Goal: Transaction & Acquisition: Book appointment/travel/reservation

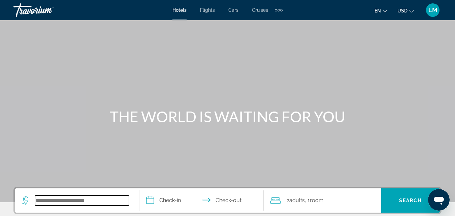
click at [79, 199] on input "Search hotel destination" at bounding box center [82, 200] width 94 height 10
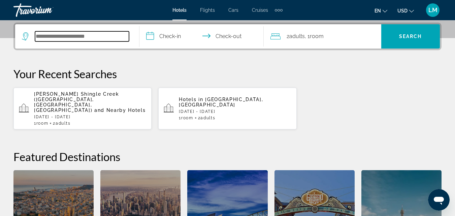
scroll to position [165, 0]
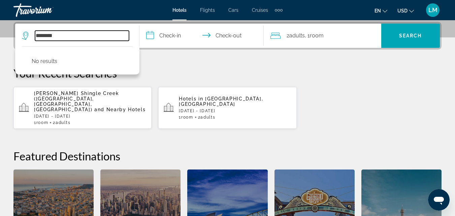
click at [76, 35] on input "********" at bounding box center [82, 36] width 94 height 10
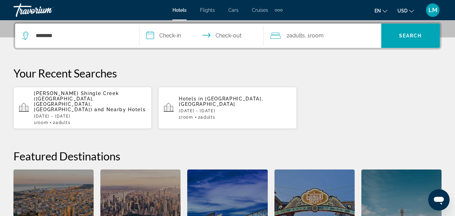
click at [179, 9] on span "Hotels" at bounding box center [179, 9] width 14 height 5
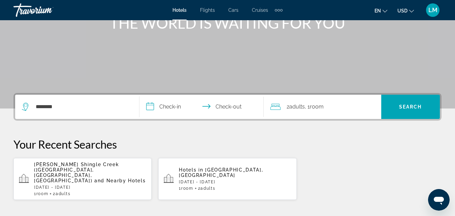
scroll to position [95, 0]
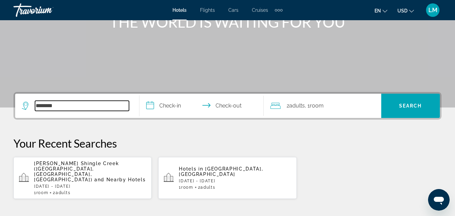
click at [82, 110] on input "********" at bounding box center [82, 106] width 94 height 10
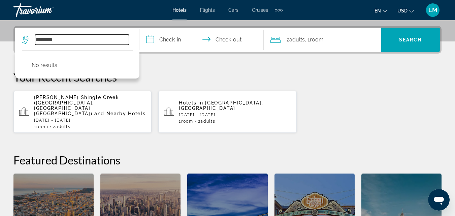
scroll to position [165, 0]
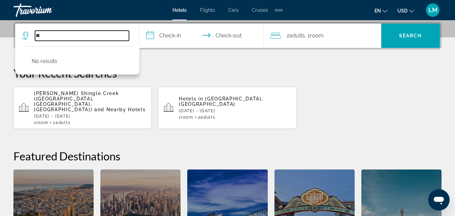
type input "*"
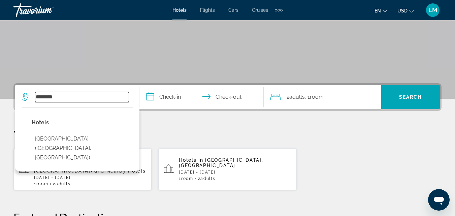
scroll to position [104, 0]
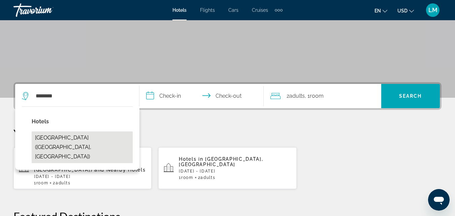
click at [92, 137] on button "Laramani Hotel Boutique (Cusco, PE)" at bounding box center [82, 147] width 101 height 32
type input "**********"
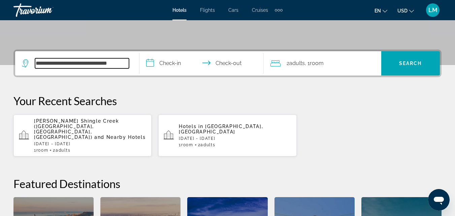
scroll to position [165, 0]
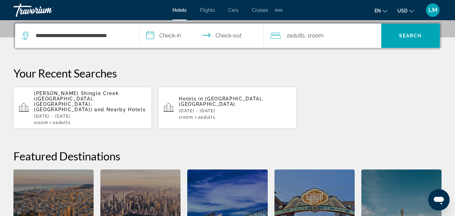
click at [170, 29] on input "**********" at bounding box center [202, 37] width 127 height 26
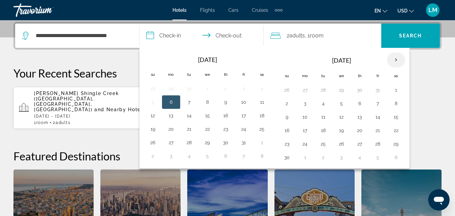
click at [396, 57] on th "Next month" at bounding box center [396, 60] width 18 height 15
click at [322, 143] on button "30" at bounding box center [323, 143] width 11 height 9
click at [395, 59] on th "Next month" at bounding box center [396, 60] width 18 height 15
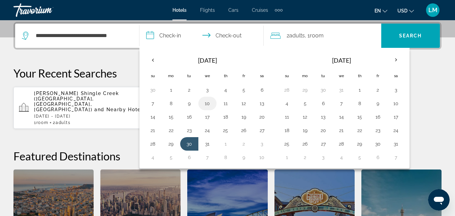
click at [207, 103] on button "10" at bounding box center [207, 103] width 11 height 9
type input "**********"
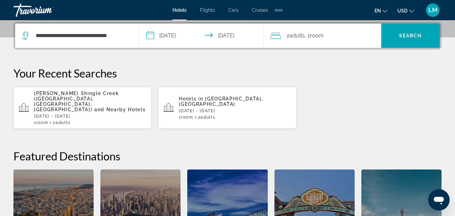
click at [290, 35] on span "2 Adult Adults" at bounding box center [296, 35] width 18 height 9
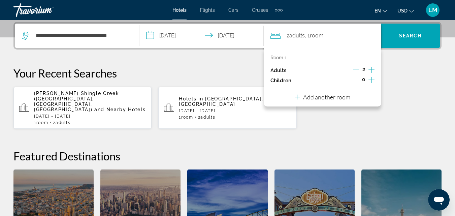
click at [357, 69] on icon "Decrement adults" at bounding box center [356, 70] width 6 height 6
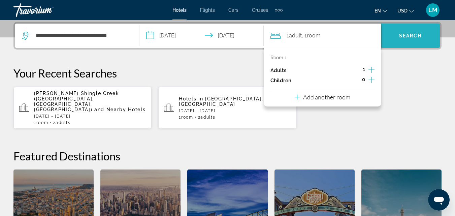
click at [405, 40] on span "Search" at bounding box center [410, 36] width 59 height 16
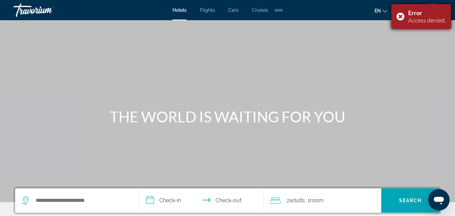
click at [419, 16] on div "Error" at bounding box center [427, 12] width 38 height 7
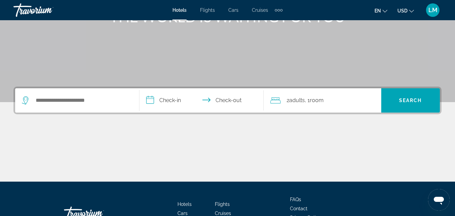
scroll to position [101, 0]
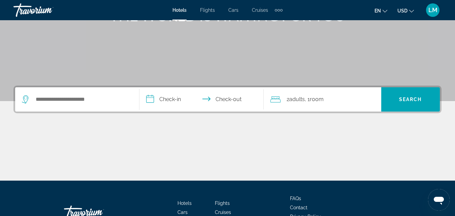
click at [26, 99] on icon "Search widget" at bounding box center [26, 99] width 8 height 8
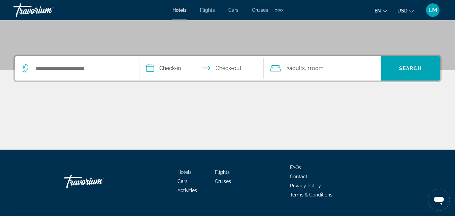
scroll to position [148, 0]
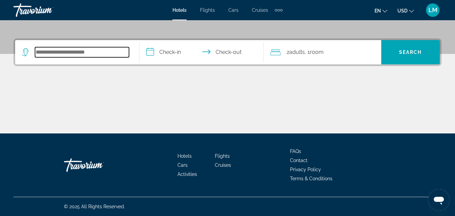
click at [103, 55] on input "Search hotel destination" at bounding box center [82, 52] width 94 height 10
click at [26, 50] on icon "Search widget" at bounding box center [26, 52] width 8 height 8
click at [47, 54] on input "Search hotel destination" at bounding box center [82, 52] width 94 height 10
click at [95, 53] on input "Search hotel destination" at bounding box center [82, 52] width 94 height 10
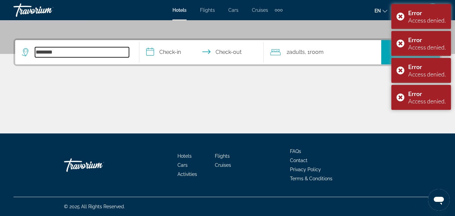
click at [99, 56] on input "********" at bounding box center [82, 52] width 94 height 10
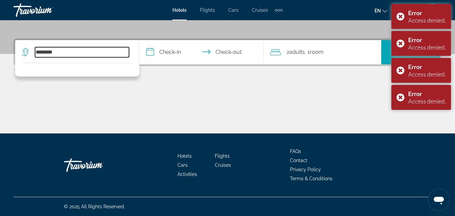
type input "********"
click at [25, 51] on icon "Search widget" at bounding box center [26, 52] width 8 height 8
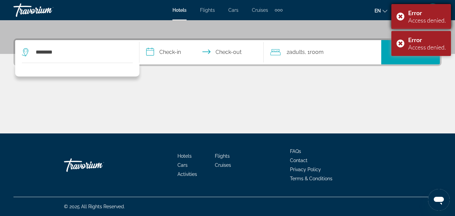
click at [402, 15] on div "Error Access denied." at bounding box center [421, 16] width 60 height 25
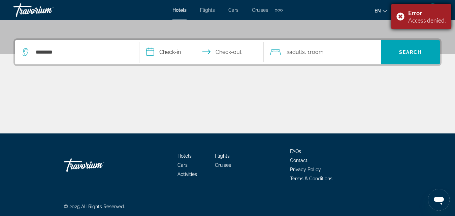
click at [399, 13] on div "Error Access denied." at bounding box center [421, 16] width 60 height 25
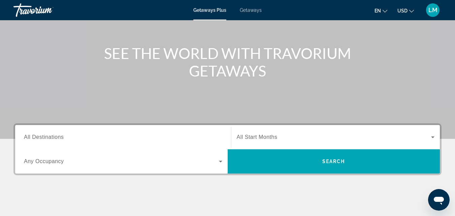
scroll to position [64, 0]
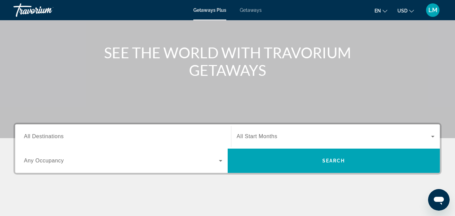
click at [38, 137] on span "All Destinations" at bounding box center [44, 136] width 40 height 6
click at [38, 137] on input "Destination All Destinations" at bounding box center [123, 137] width 198 height 8
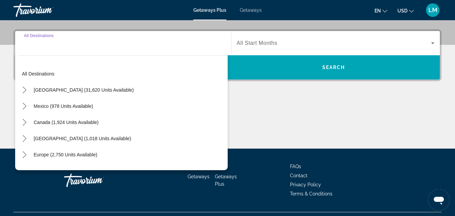
scroll to position [165, 0]
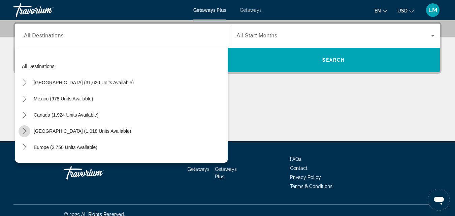
click at [25, 131] on icon "Toggle Caribbean & Atlantic Islands (1,018 units available) submenu" at bounding box center [24, 131] width 7 height 7
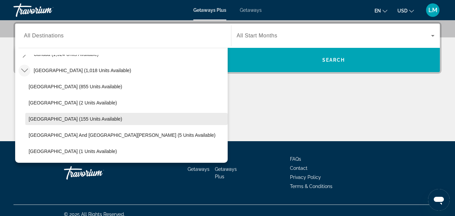
click at [52, 119] on span "Dominican Republic (155 units available)" at bounding box center [76, 118] width 94 height 5
type input "**********"
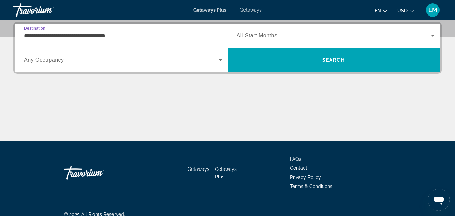
click at [220, 60] on icon "Search widget" at bounding box center [220, 60] width 3 height 2
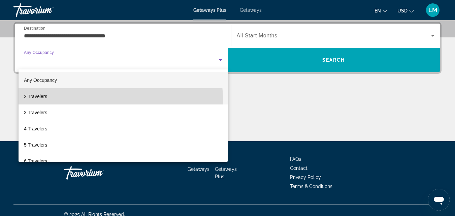
click at [114, 99] on mat-option "2 Travelers" at bounding box center [123, 96] width 209 height 16
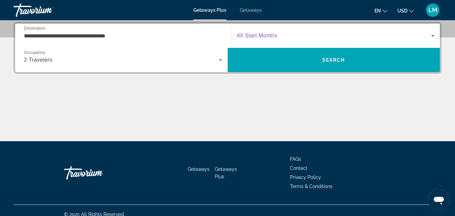
click at [278, 35] on span "Search widget" at bounding box center [334, 36] width 195 height 8
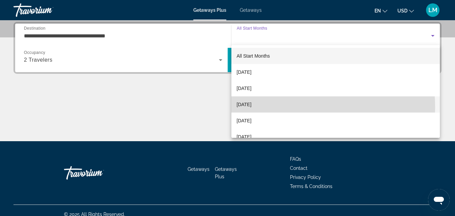
click at [276, 106] on mat-option "December 2025" at bounding box center [335, 104] width 209 height 16
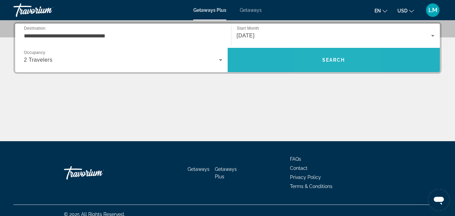
click at [325, 61] on span "Search" at bounding box center [333, 59] width 23 height 5
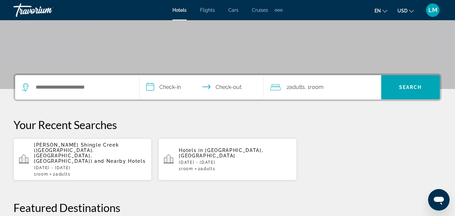
scroll to position [115, 0]
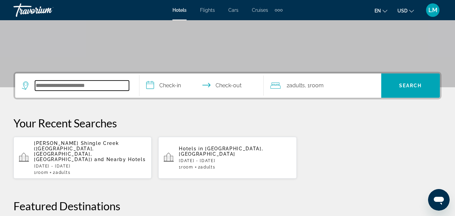
click at [91, 89] on input "Search hotel destination" at bounding box center [82, 85] width 94 height 10
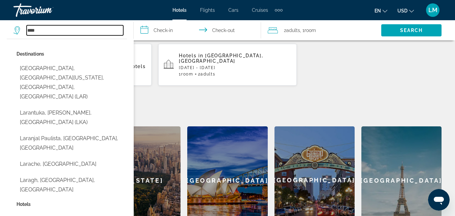
scroll to position [144, 0]
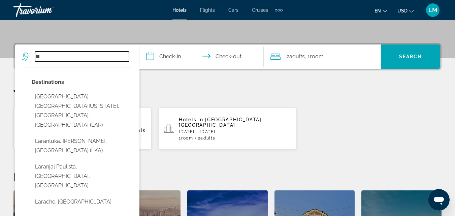
type input "*"
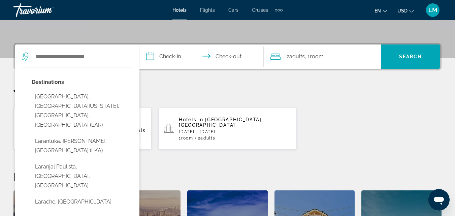
click at [332, 98] on p "Your Recent Searches" at bounding box center [227, 93] width 428 height 13
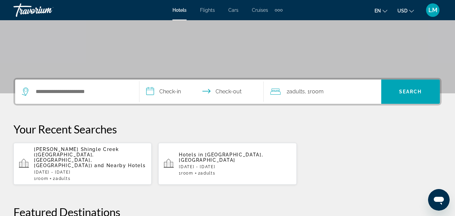
scroll to position [106, 0]
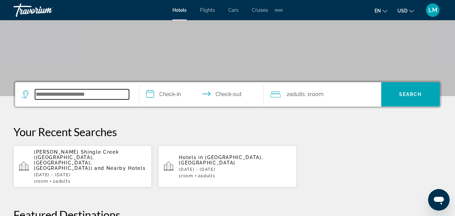
click at [104, 96] on input "Search hotel destination" at bounding box center [82, 94] width 94 height 10
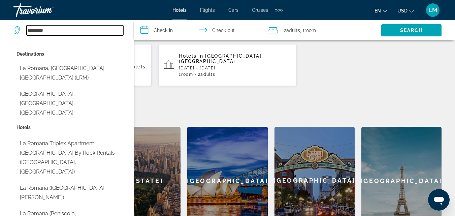
scroll to position [210, 0]
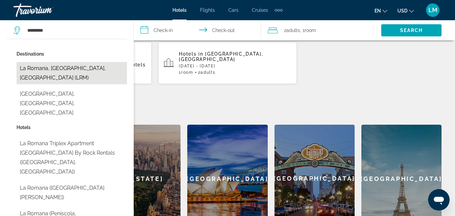
click at [70, 67] on button "La Romana, Punta Cana, Dominican Republic (LRM)" at bounding box center [72, 73] width 110 height 22
type input "**********"
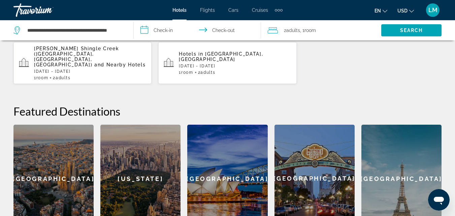
click at [168, 29] on input "**********" at bounding box center [199, 31] width 130 height 22
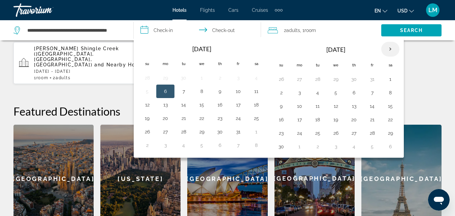
click at [389, 50] on th "Next month" at bounding box center [390, 49] width 18 height 15
click at [318, 133] on button "30" at bounding box center [317, 132] width 11 height 9
click at [390, 48] on th "Next month" at bounding box center [390, 49] width 18 height 15
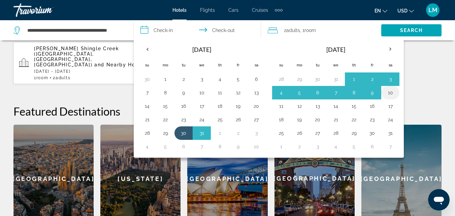
click at [392, 90] on button "10" at bounding box center [390, 92] width 11 height 9
type input "**********"
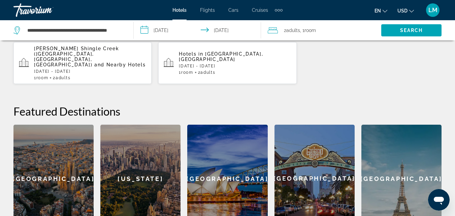
click at [302, 33] on span ", 1 Room rooms" at bounding box center [308, 30] width 16 height 9
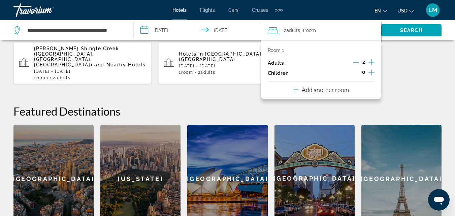
click at [356, 62] on icon "Decrement adults" at bounding box center [356, 62] width 6 height 0
click at [401, 32] on span "Search" at bounding box center [411, 30] width 23 height 5
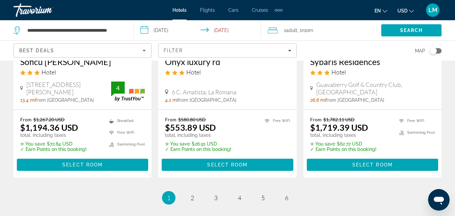
scroll to position [1024, 0]
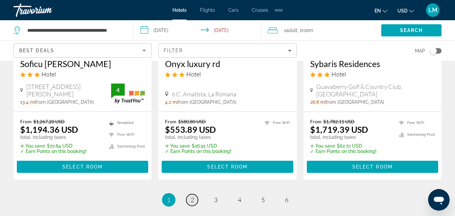
click at [191, 196] on span "2" at bounding box center [192, 199] width 3 height 7
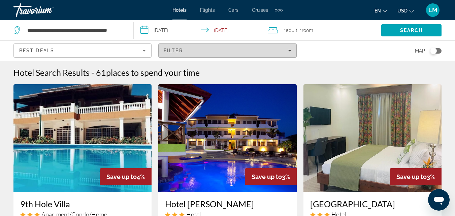
click at [290, 51] on icon "Filters" at bounding box center [289, 50] width 3 height 3
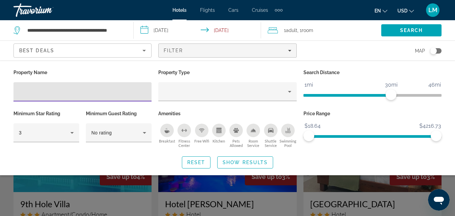
click at [76, 93] on input "Hotel Filters" at bounding box center [82, 92] width 127 height 8
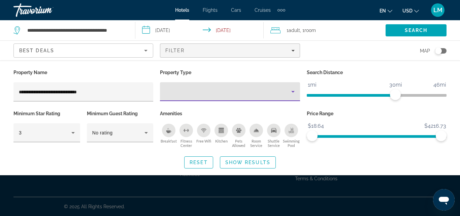
click at [294, 91] on icon "Property type" at bounding box center [292, 92] width 3 height 2
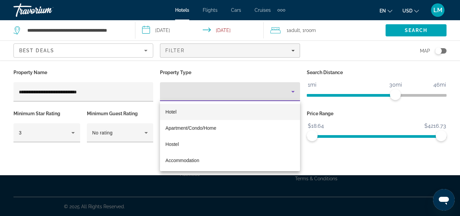
click at [330, 52] on div at bounding box center [230, 108] width 460 height 216
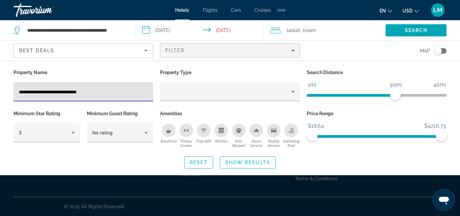
click at [98, 93] on input "**********" at bounding box center [83, 92] width 129 height 8
click at [401, 30] on span "Search" at bounding box center [416, 30] width 61 height 16
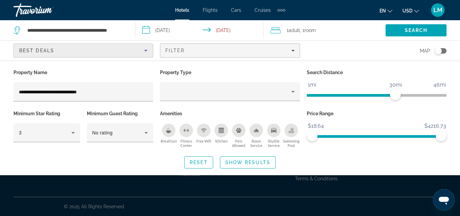
click at [145, 49] on icon "Sort by" at bounding box center [146, 50] width 8 height 8
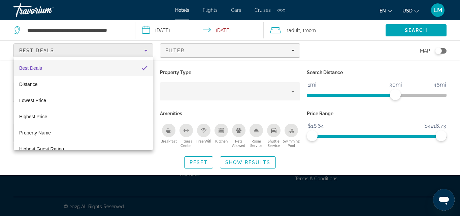
click at [143, 50] on div at bounding box center [230, 108] width 460 height 216
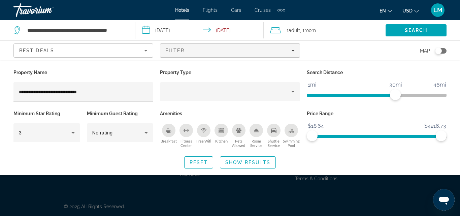
click at [131, 31] on app-destination-search "**********" at bounding box center [67, 30] width 135 height 20
click at [147, 51] on icon "Sort by" at bounding box center [145, 51] width 3 height 2
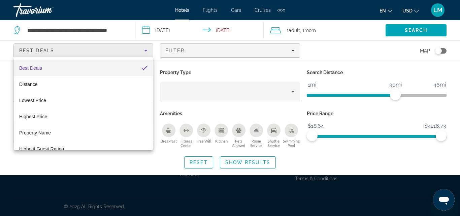
click at [124, 66] on mat-option "Best Deals" at bounding box center [83, 68] width 139 height 16
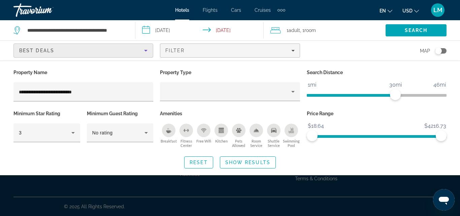
type input "**********"
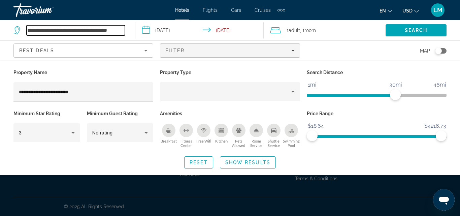
click at [106, 30] on input "**********" at bounding box center [76, 30] width 98 height 10
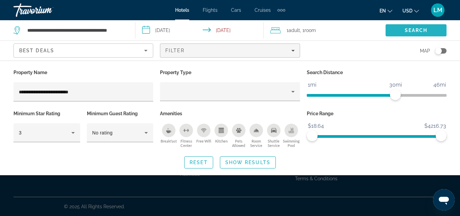
click at [409, 27] on span "Search" at bounding box center [416, 30] width 61 height 16
click at [232, 29] on input "**********" at bounding box center [200, 31] width 131 height 22
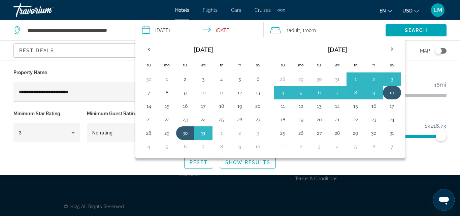
click at [390, 91] on button "10" at bounding box center [392, 92] width 11 height 9
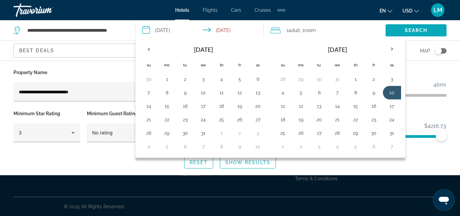
click at [418, 31] on span "Search" at bounding box center [416, 30] width 23 height 5
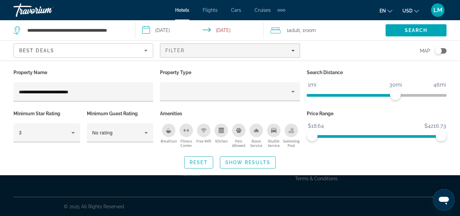
click at [182, 9] on span "Hotels" at bounding box center [182, 9] width 14 height 5
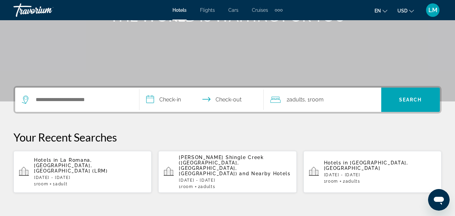
scroll to position [102, 0]
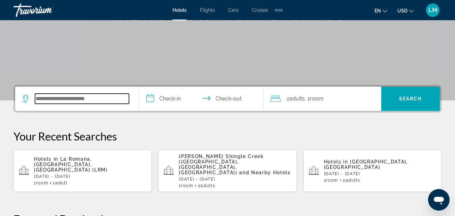
click at [102, 99] on input "Search hotel destination" at bounding box center [82, 99] width 94 height 10
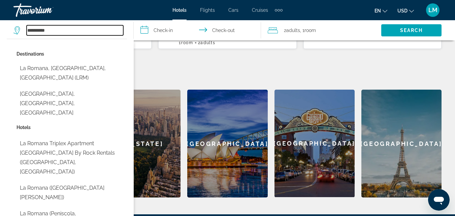
scroll to position [248, 0]
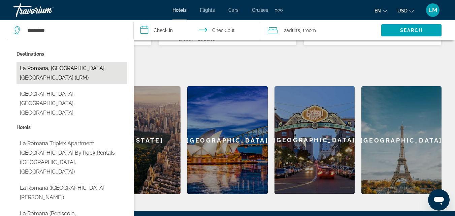
click at [102, 71] on button "La Romana, Punta Cana, Dominican Republic (LRM)" at bounding box center [72, 73] width 110 height 22
type input "**********"
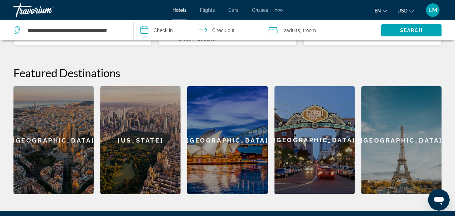
click at [162, 30] on input "**********" at bounding box center [199, 31] width 130 height 22
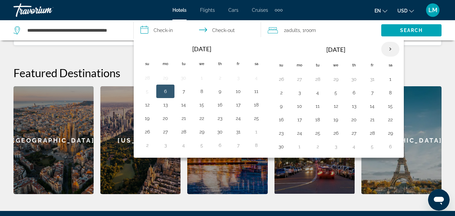
click at [389, 48] on th "Next month" at bounding box center [390, 49] width 18 height 15
click at [319, 133] on button "30" at bounding box center [317, 132] width 11 height 9
click at [391, 49] on th "Next month" at bounding box center [390, 49] width 18 height 15
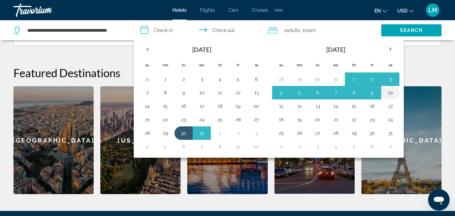
click at [391, 92] on button "10" at bounding box center [390, 92] width 11 height 9
type input "**********"
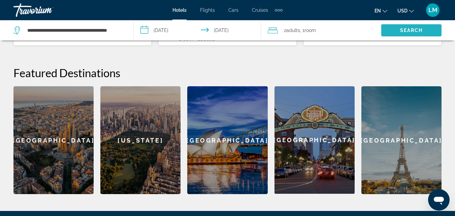
click at [412, 29] on span "Search" at bounding box center [411, 30] width 23 height 5
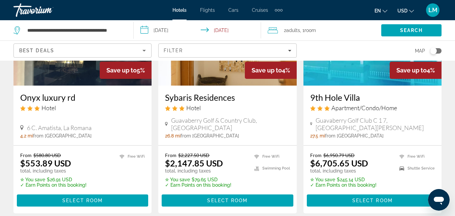
scroll to position [977, 0]
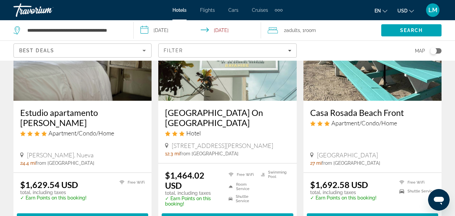
scroll to position [924, 0]
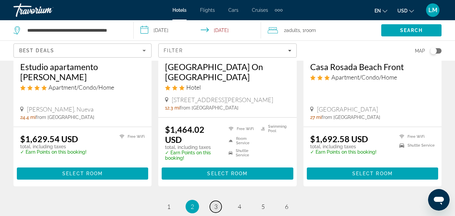
click at [215, 203] on span "3" at bounding box center [215, 206] width 3 height 7
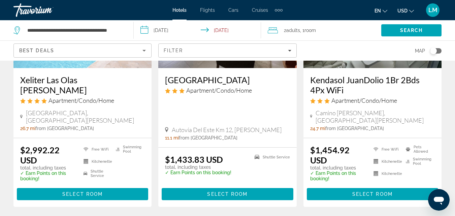
scroll to position [931, 0]
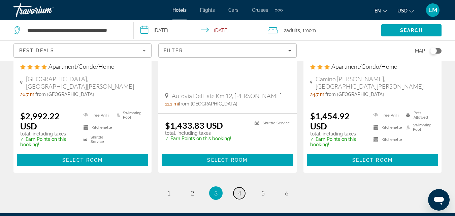
click at [239, 189] on span "4" at bounding box center [239, 192] width 3 height 7
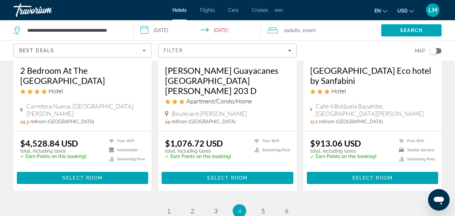
scroll to position [926, 0]
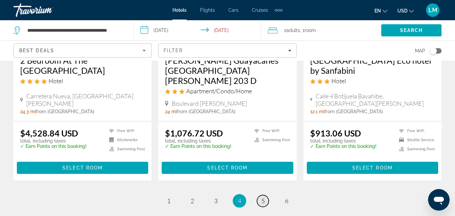
click at [262, 197] on span "5" at bounding box center [262, 200] width 3 height 7
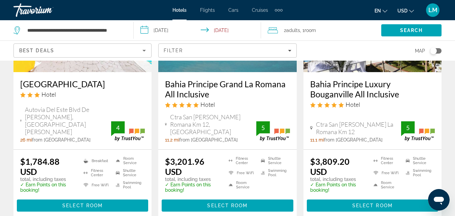
scroll to position [395, 0]
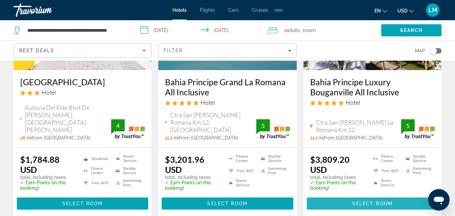
click at [360, 201] on span "Select Room" at bounding box center [372, 203] width 40 height 5
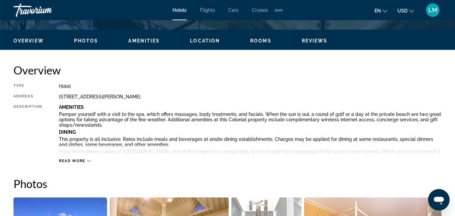
scroll to position [321, 0]
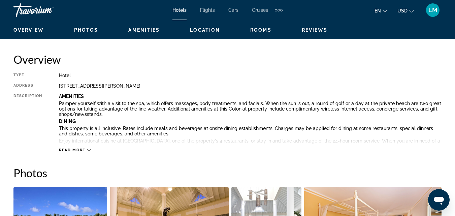
click at [89, 150] on icon "Main content" at bounding box center [89, 150] width 4 height 4
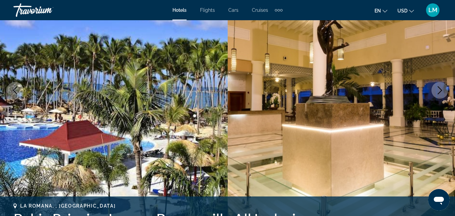
scroll to position [94, 0]
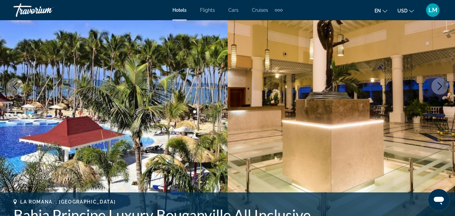
click at [441, 84] on icon "Next image" at bounding box center [440, 86] width 8 height 8
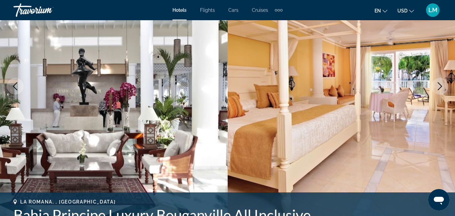
click at [441, 84] on icon "Next image" at bounding box center [440, 86] width 8 height 8
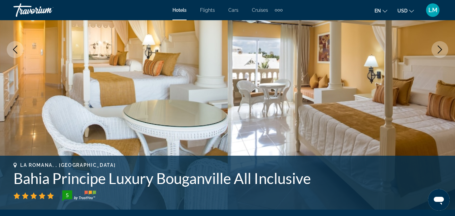
scroll to position [0, 0]
